Goal: Transaction & Acquisition: Book appointment/travel/reservation

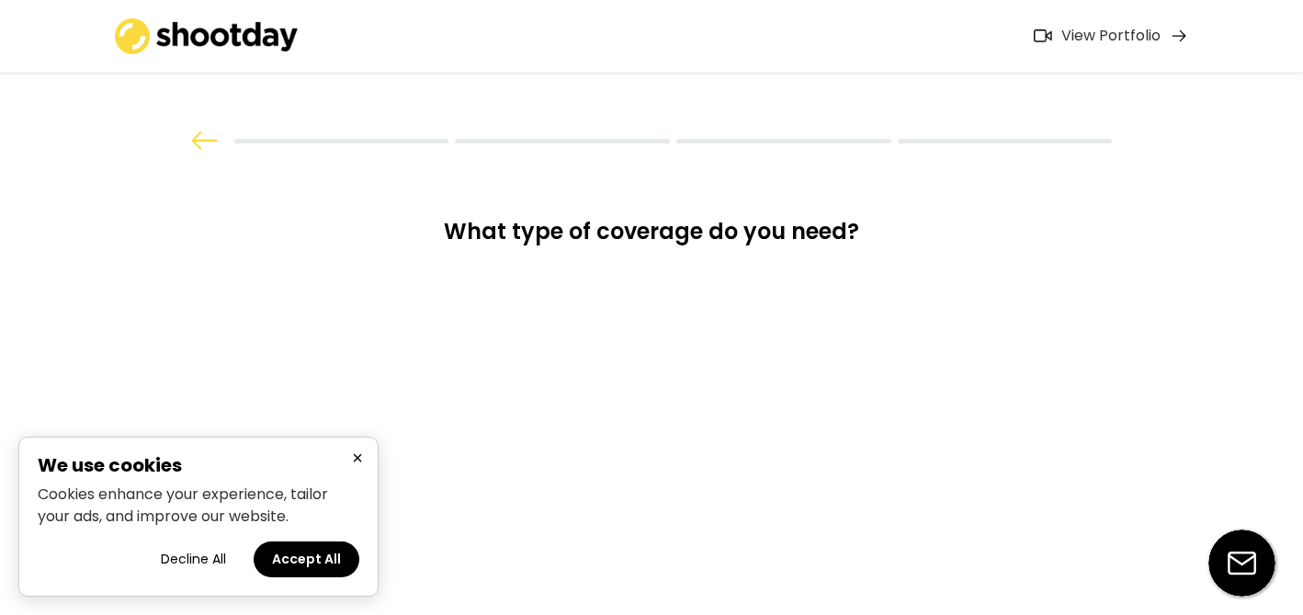
click at [192, 556] on button "Decline All" at bounding box center [193, 559] width 102 height 36
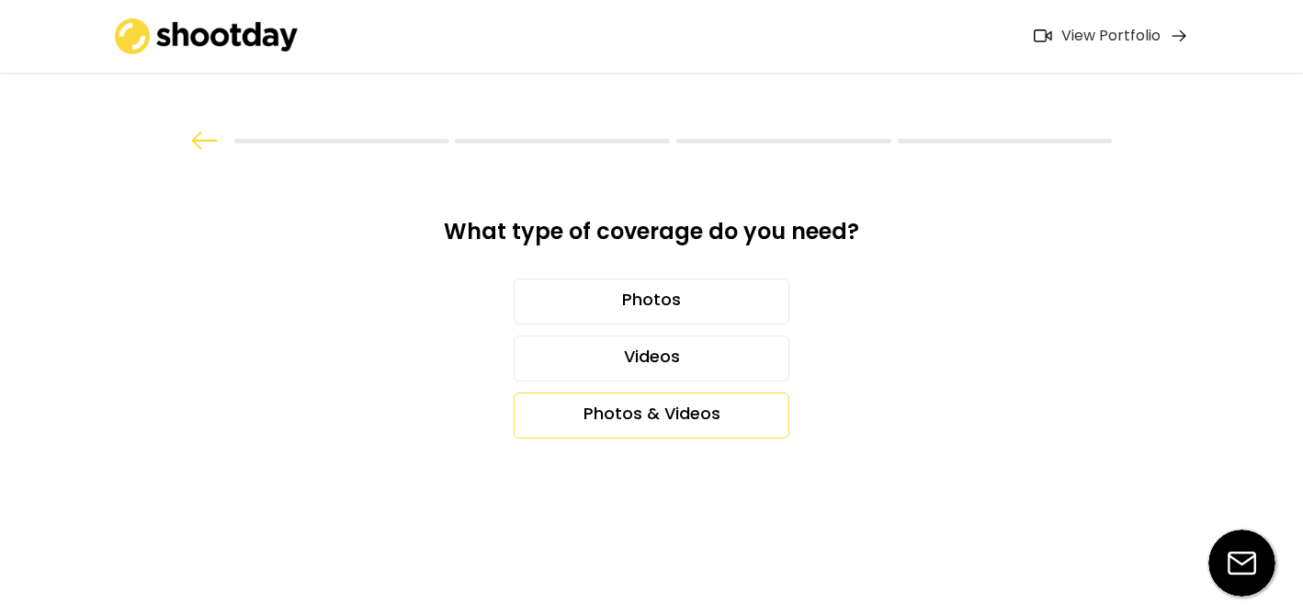
click at [662, 410] on div "Photos & Videos" at bounding box center [652, 415] width 276 height 46
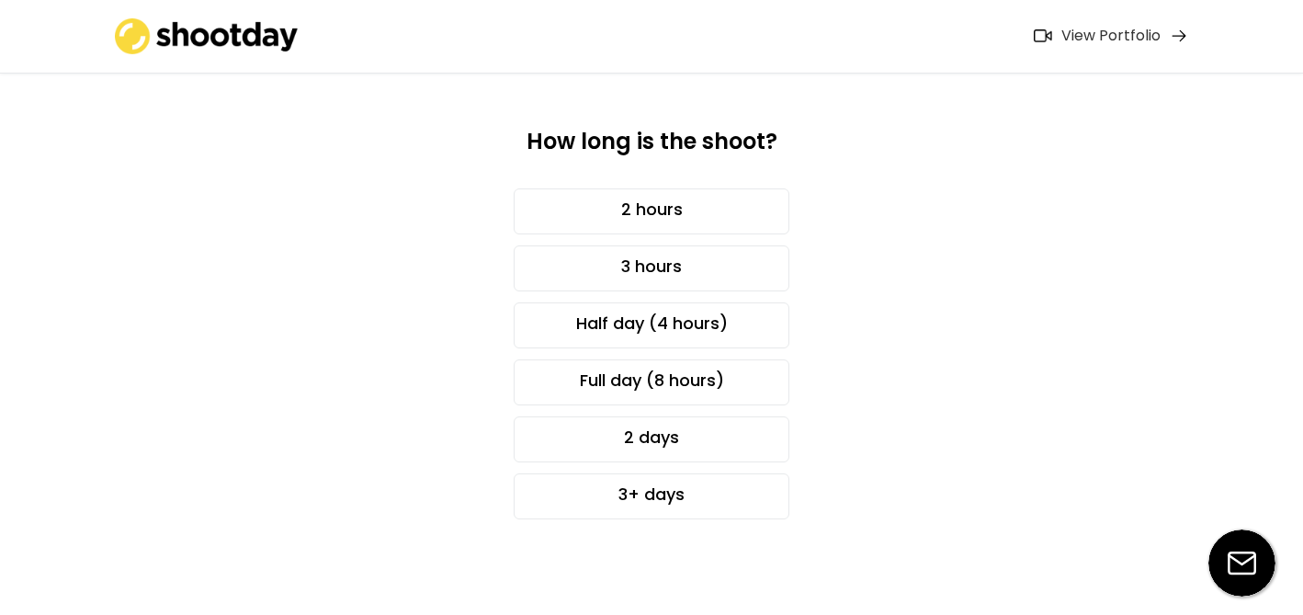
scroll to position [105, 0]
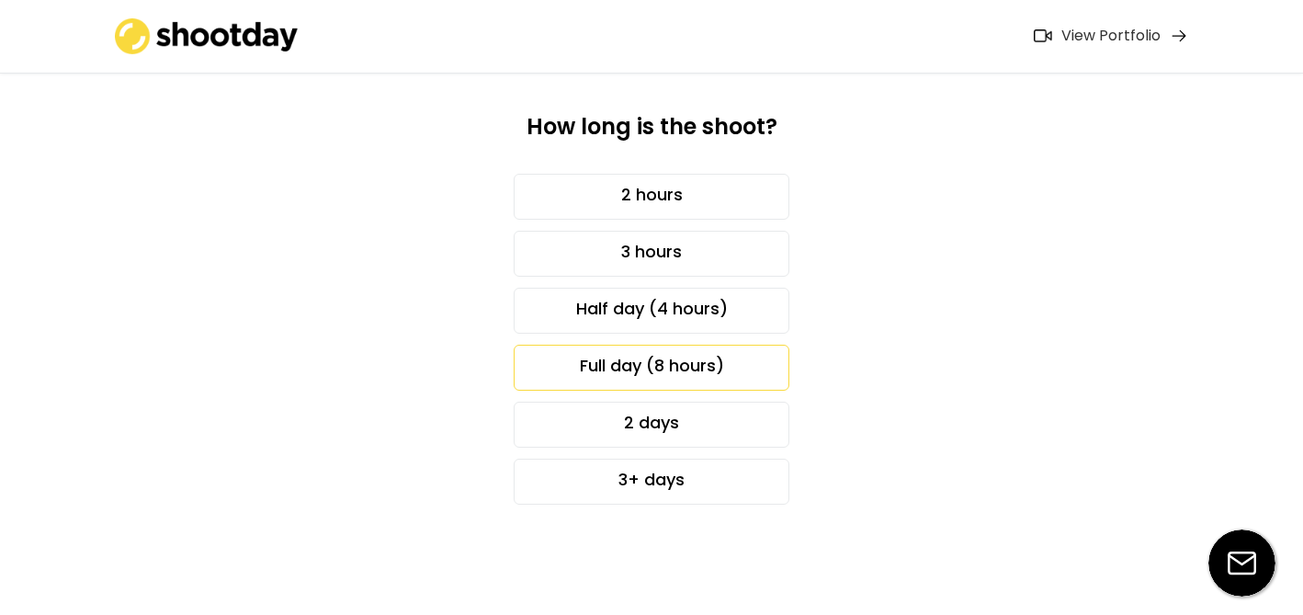
click at [749, 373] on div "Full day (8 hours)" at bounding box center [652, 368] width 276 height 46
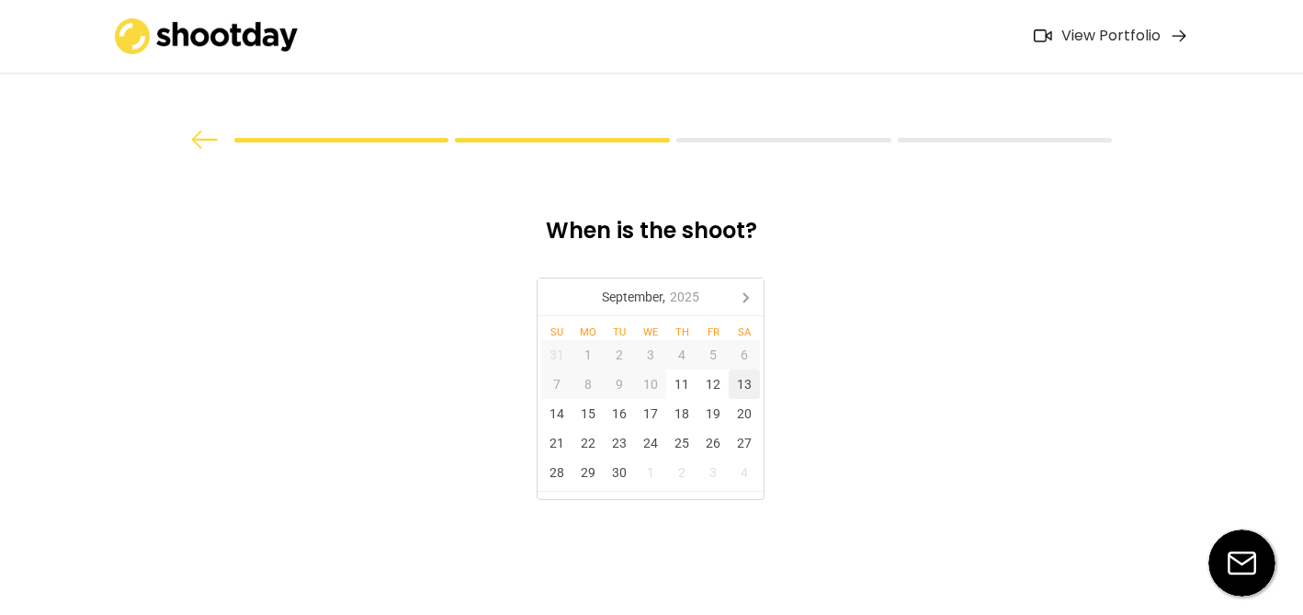
scroll to position [0, 0]
click at [393, 139] on div at bounding box center [341, 141] width 215 height 5
click at [210, 138] on img at bounding box center [205, 140] width 28 height 18
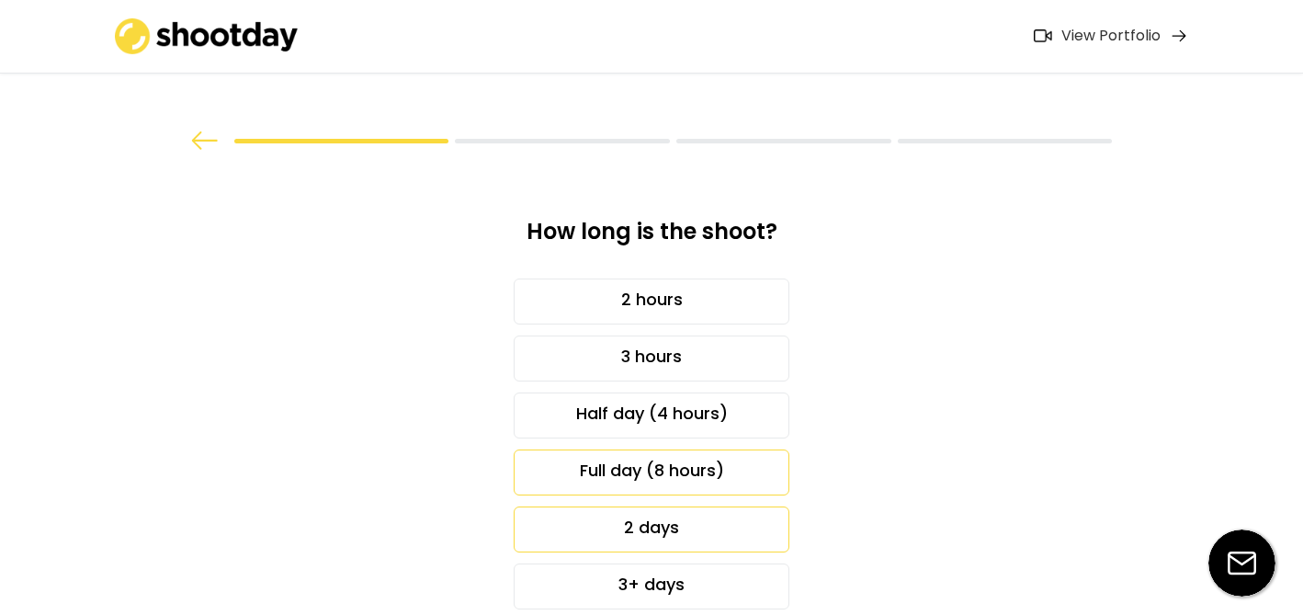
click at [687, 529] on div "2 days" at bounding box center [652, 529] width 276 height 46
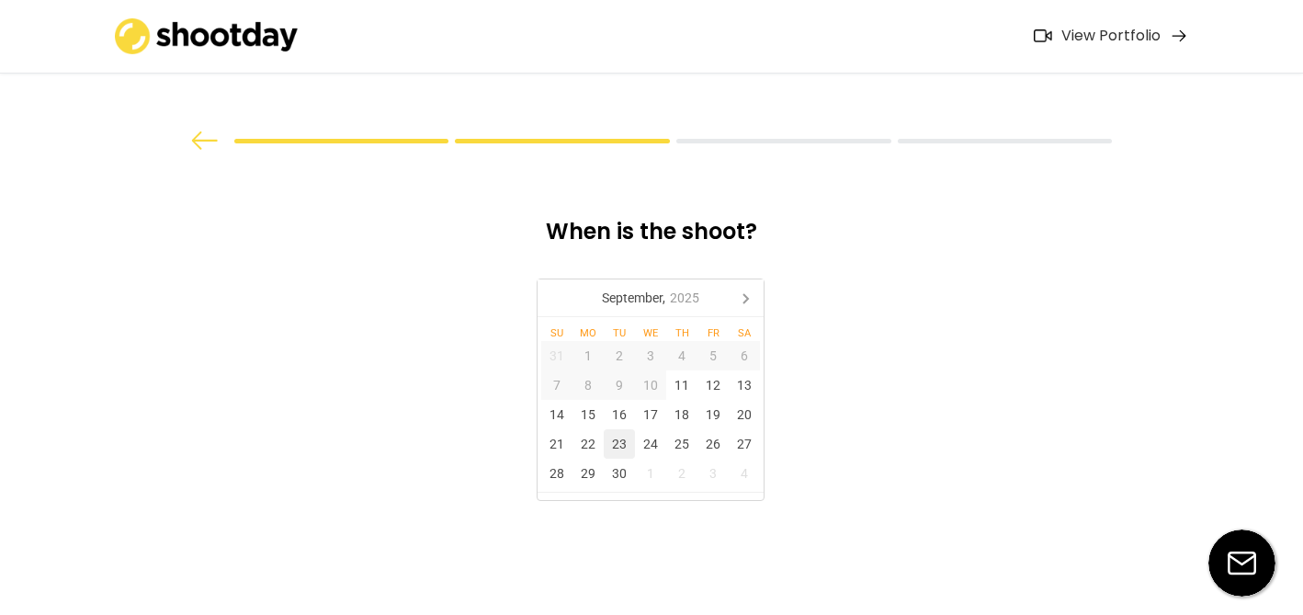
click at [618, 446] on div "23" at bounding box center [619, 443] width 31 height 29
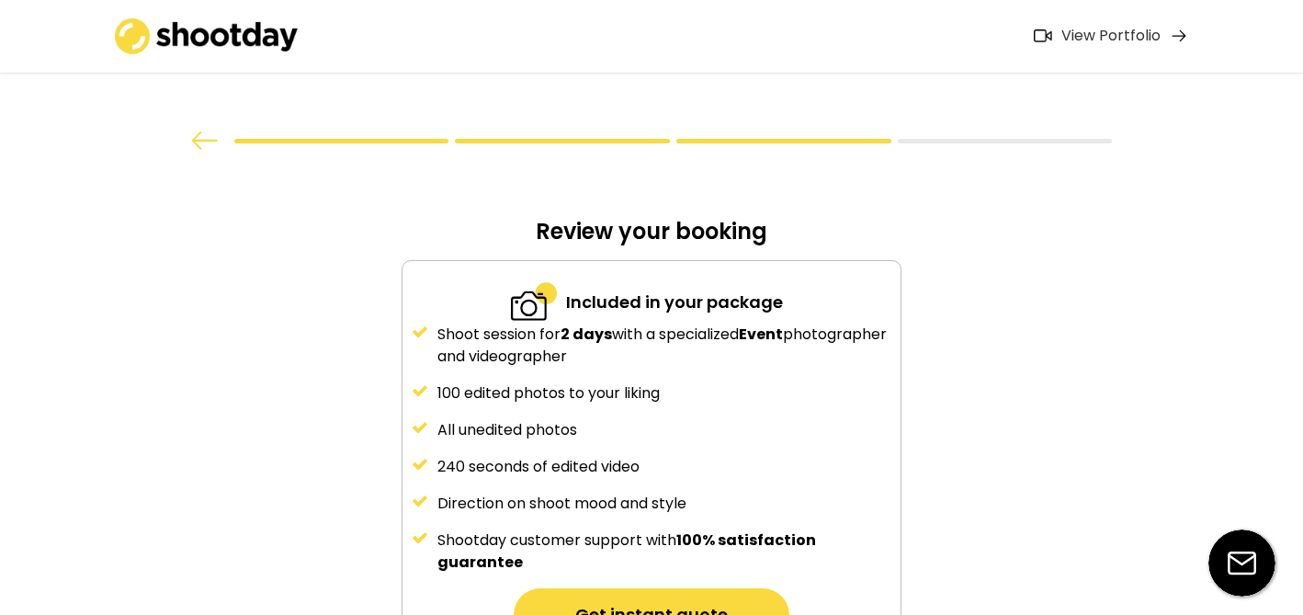
click at [199, 144] on img at bounding box center [205, 140] width 28 height 18
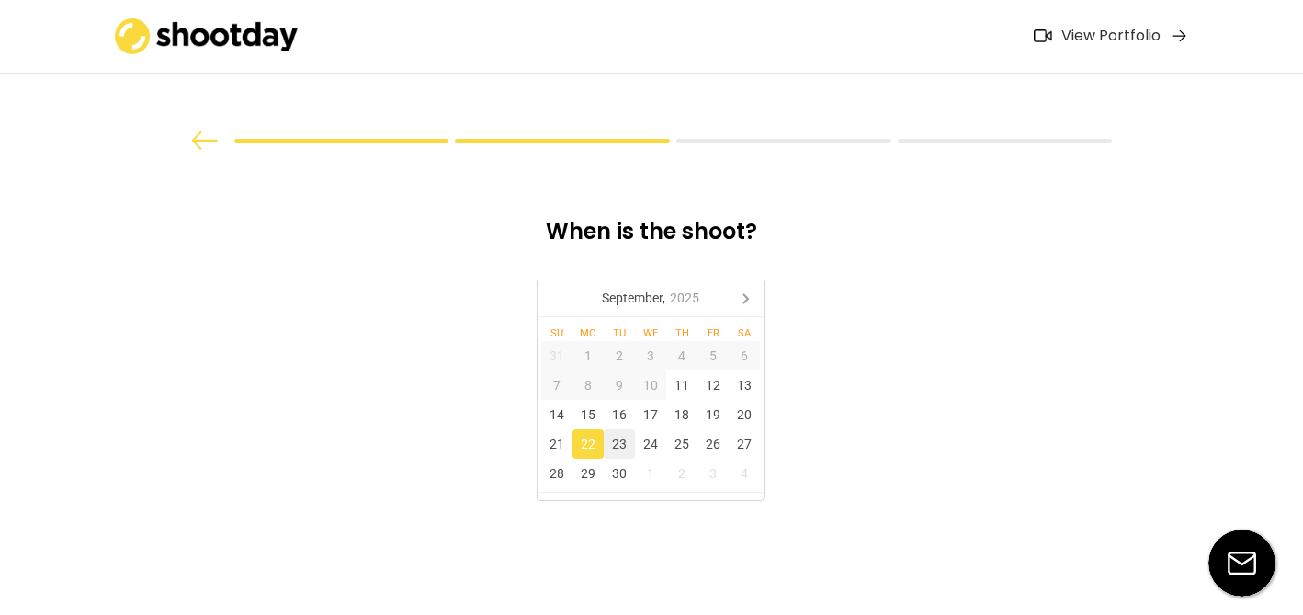
click at [613, 442] on div "23" at bounding box center [619, 443] width 31 height 29
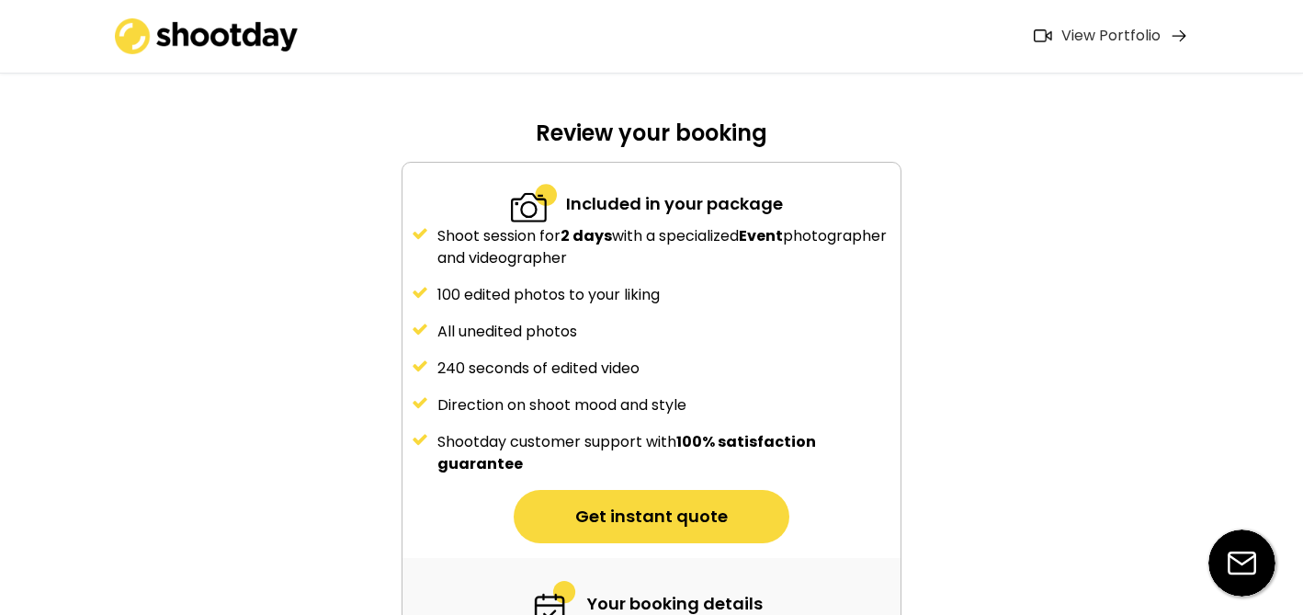
scroll to position [324, 0]
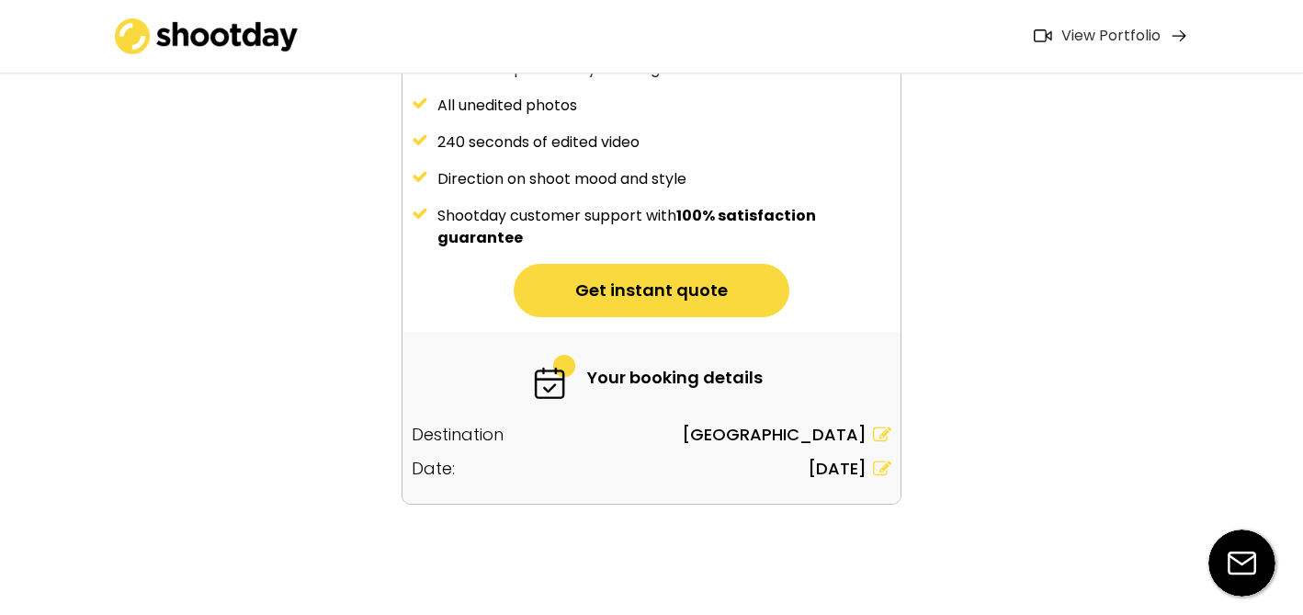
click at [1119, 35] on div "View Portfolio" at bounding box center [1111, 36] width 99 height 19
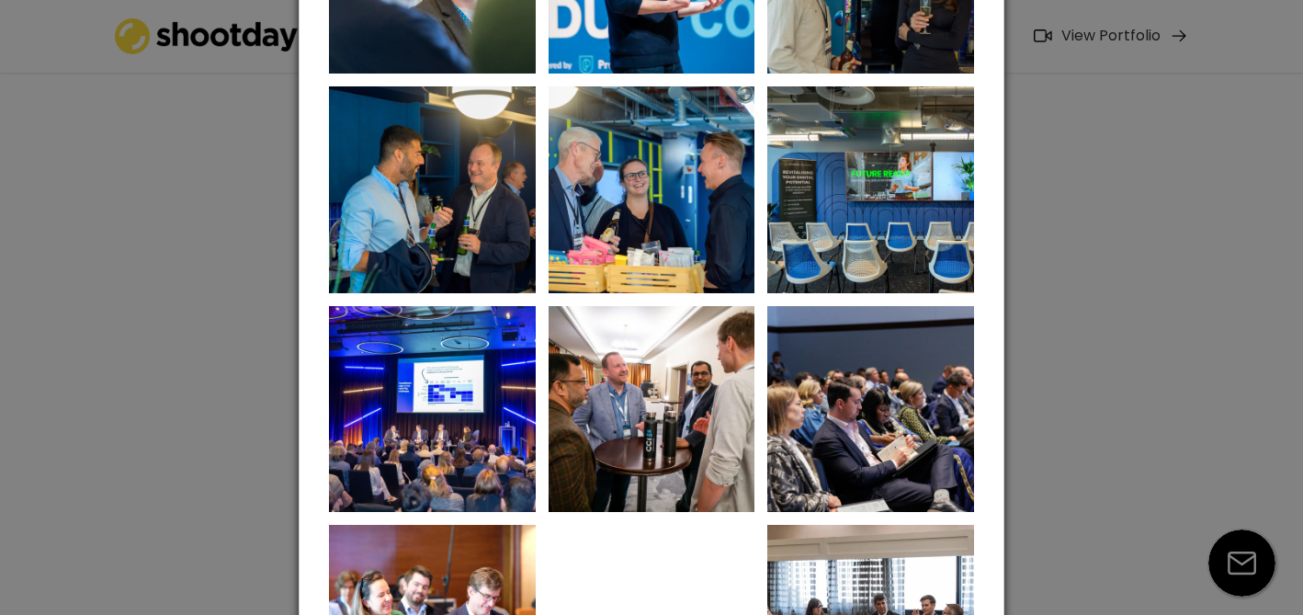
scroll to position [0, 0]
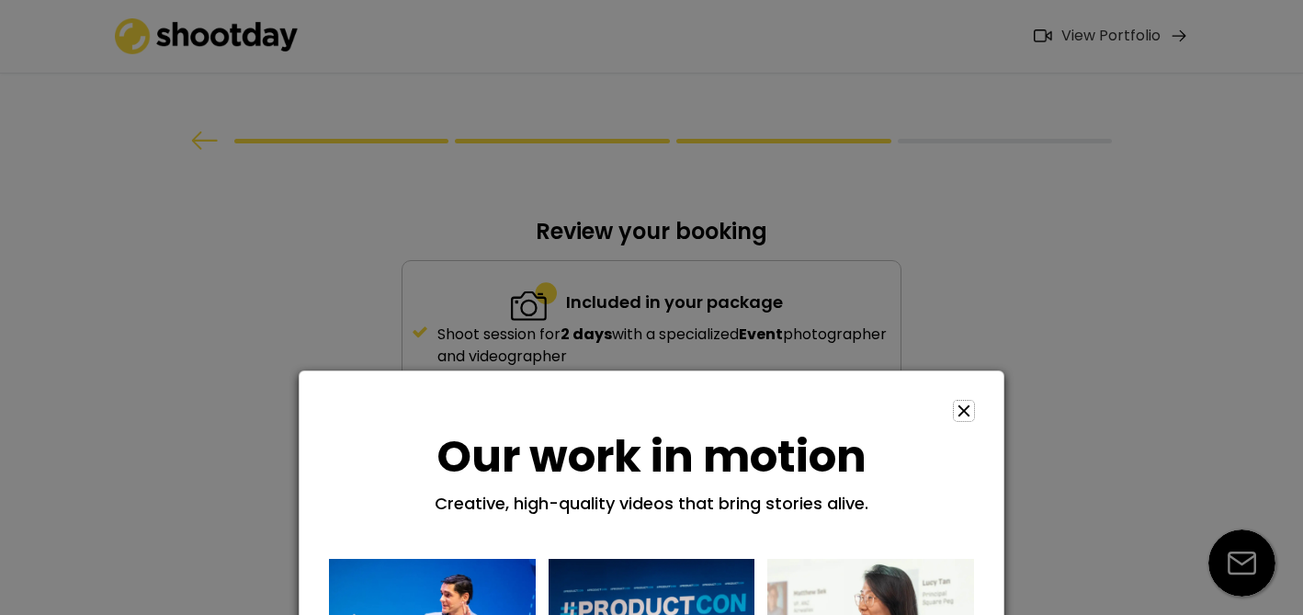
click at [968, 411] on icon at bounding box center [964, 411] width 20 height 20
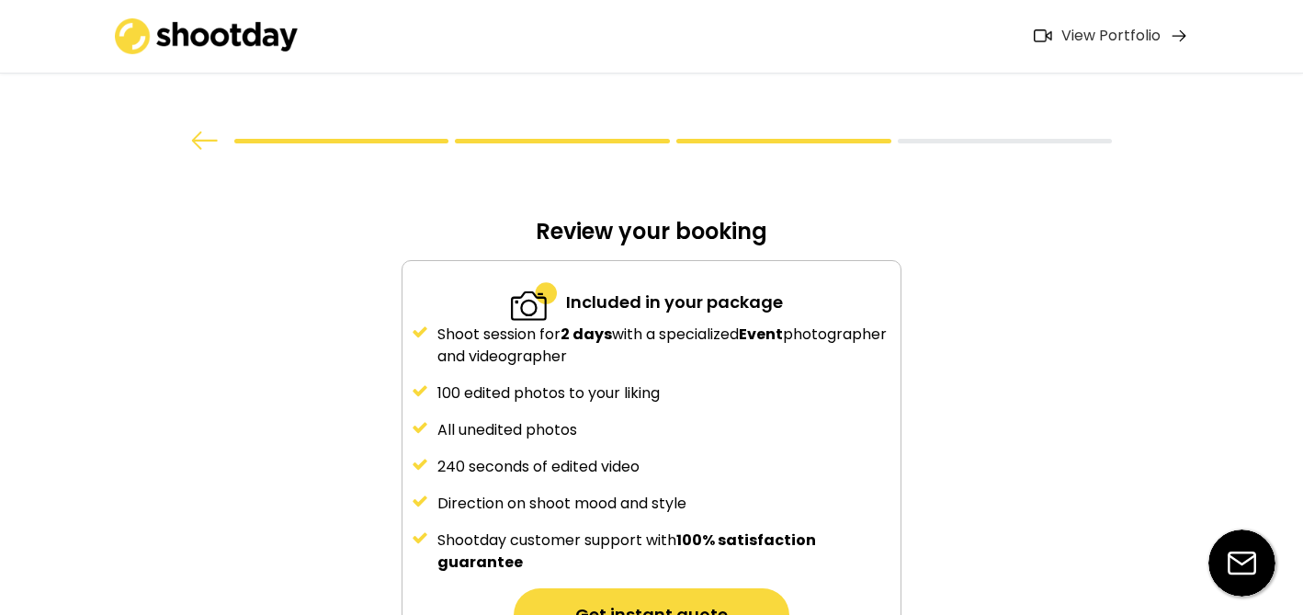
click at [204, 144] on img at bounding box center [205, 140] width 28 height 18
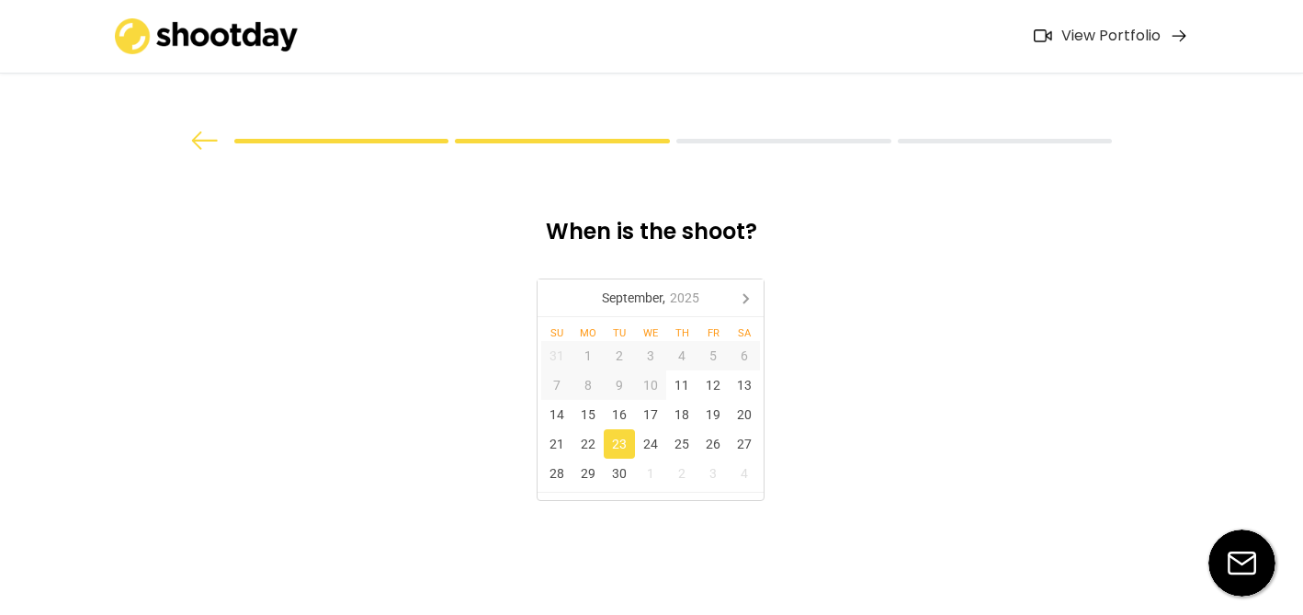
click at [204, 144] on img at bounding box center [205, 140] width 28 height 18
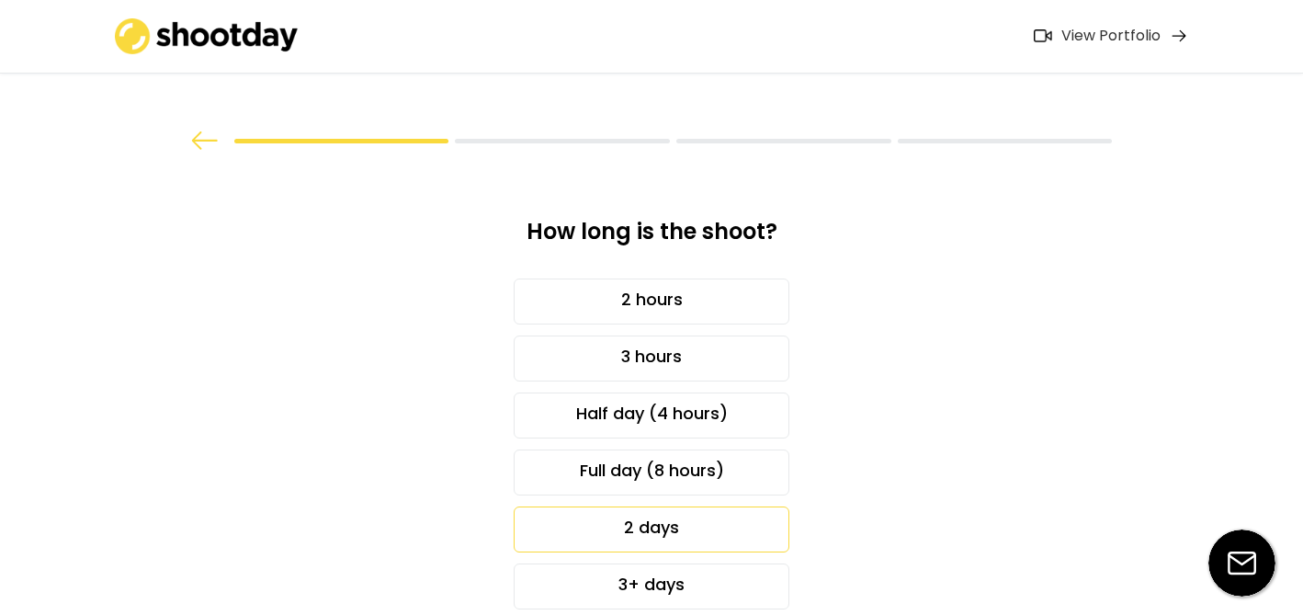
click at [204, 144] on img at bounding box center [205, 140] width 28 height 18
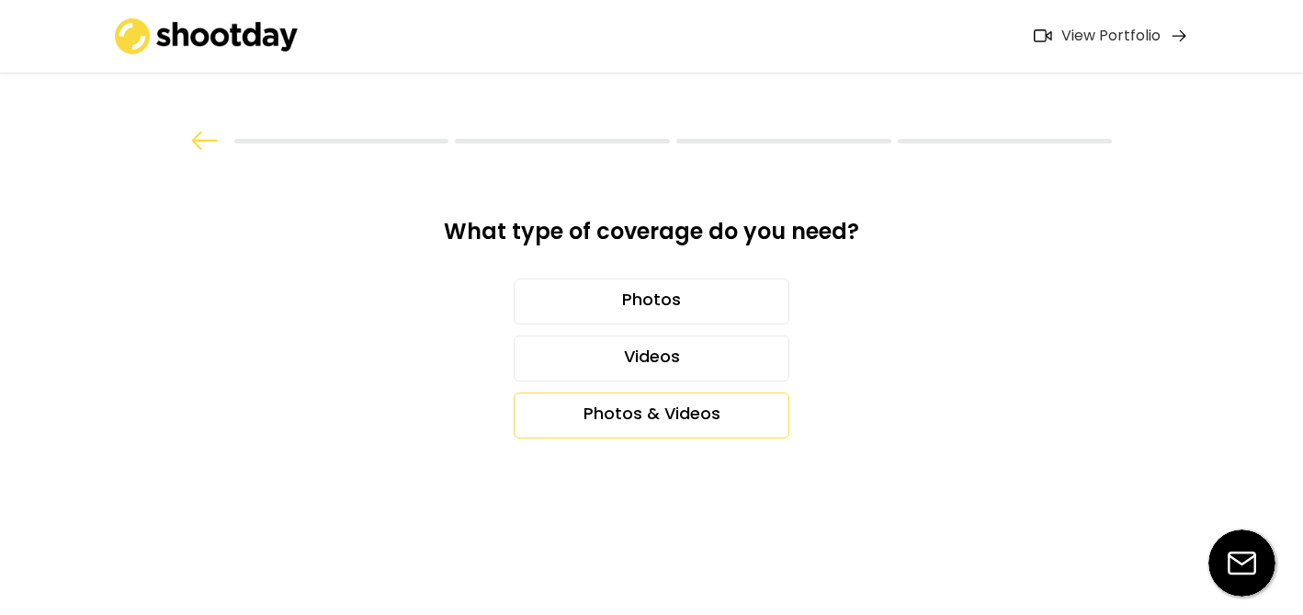
click at [204, 145] on img at bounding box center [205, 140] width 28 height 18
